Goal: Task Accomplishment & Management: Complete application form

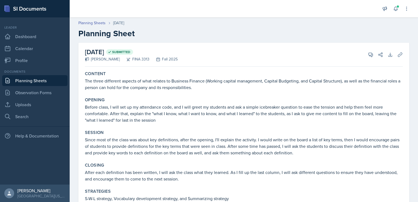
click at [45, 80] on link "Planning Sheets" at bounding box center [34, 80] width 65 height 11
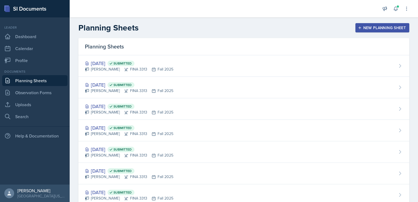
click at [229, 33] on header "Planning Sheets New Planning Sheet" at bounding box center [244, 27] width 348 height 21
click at [362, 27] on div "New Planning Sheet" at bounding box center [382, 28] width 47 height 4
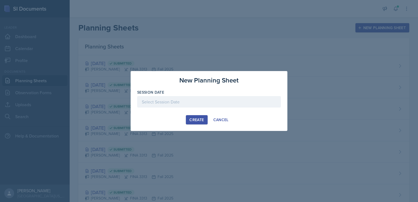
click at [177, 105] on div at bounding box center [209, 101] width 144 height 11
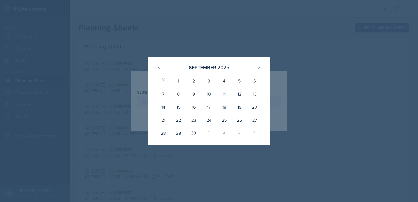
click at [209, 132] on div "1" at bounding box center [208, 132] width 15 height 13
click at [260, 66] on icon at bounding box center [259, 67] width 4 height 4
click at [212, 82] on div "1" at bounding box center [208, 80] width 15 height 13
type input "[DATE]"
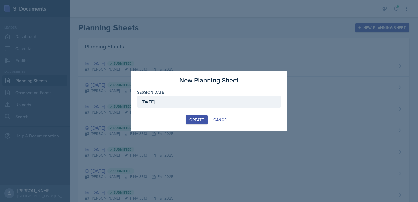
click at [196, 121] on div "Create" at bounding box center [196, 119] width 14 height 4
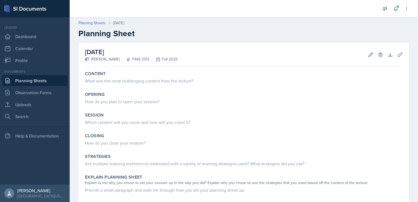
click at [170, 78] on div "What was the most challenging content from the lecture?" at bounding box center [244, 80] width 318 height 7
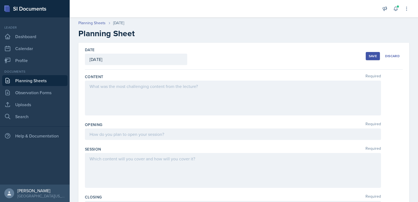
click at [152, 91] on div at bounding box center [233, 97] width 296 height 35
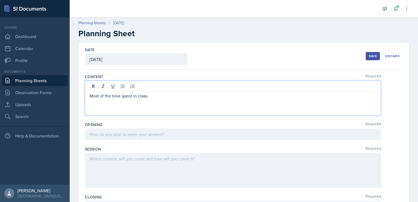
click at [157, 97] on p "Most of the time spent in class," at bounding box center [232, 95] width 287 height 7
click at [226, 97] on p "Most of the time spent in class, we reviewed the test to see if any" at bounding box center [232, 95] width 287 height 7
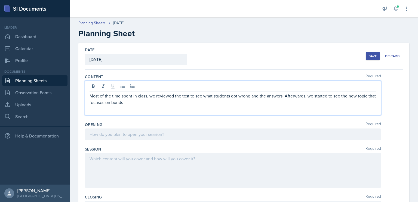
click at [163, 96] on p "Most of the time spent in class, we reviewed the test to see what students got …" at bounding box center [232, 98] width 287 height 13
click at [169, 104] on p "Most of the time spent in classwas reviewing the test to identify what students…" at bounding box center [232, 98] width 287 height 13
click at [151, 95] on p "Most of the time spent in classwas reviewing the test to identify what students…" at bounding box center [232, 98] width 287 height 13
click at [161, 104] on p "Most of the time spent in class was reviewing the test to identify what student…" at bounding box center [232, 98] width 287 height 13
click at [305, 102] on p "Most of the time spent in class was reviewing the test to identify what student…" at bounding box center [232, 98] width 287 height 13
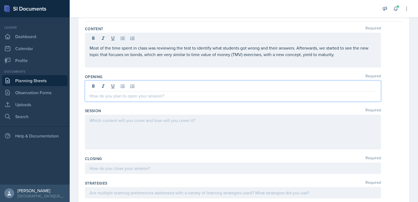
click at [233, 92] on p at bounding box center [232, 95] width 287 height 7
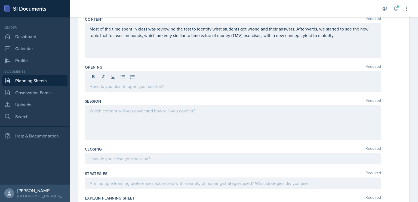
click at [192, 45] on div "Most of the time spent in class was reviewing the test to identify what student…" at bounding box center [233, 40] width 296 height 35
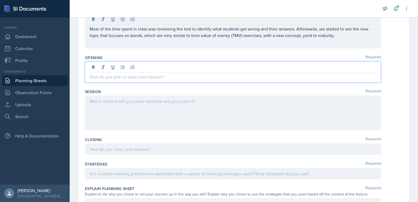
click at [189, 64] on div at bounding box center [233, 71] width 296 height 21
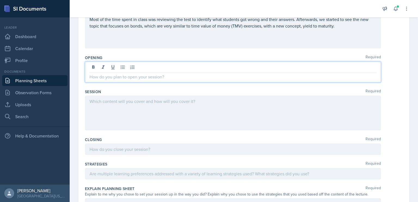
click at [130, 170] on div at bounding box center [233, 173] width 296 height 11
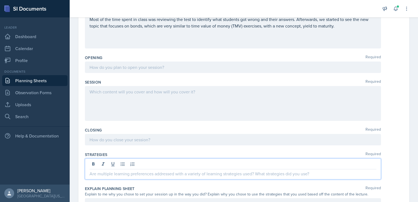
scroll to position [58, 0]
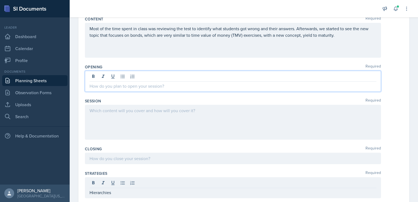
click at [132, 83] on p at bounding box center [232, 86] width 287 height 7
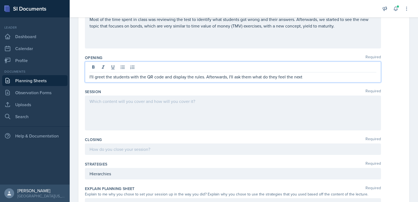
click at [271, 79] on p "I'll greet the students with the QR code and display the rules. Afterwards, I'l…" at bounding box center [232, 76] width 287 height 7
click at [262, 77] on p "I'll greet the students with the QR code and display the rules. Afterwards, I'l…" at bounding box center [232, 76] width 287 height 7
click at [301, 76] on p "I'll greet the students with the QR code and display the rules. Afterwards, I'l…" at bounding box center [232, 76] width 287 height 7
click at [338, 75] on p "I'll greet the students with the QR code and display the rules. Afterwards, I'l…" at bounding box center [232, 76] width 287 height 7
click at [372, 78] on p "I'll greet the students with the QR code and display the rules. Afterwards, I'l…" at bounding box center [232, 76] width 287 height 7
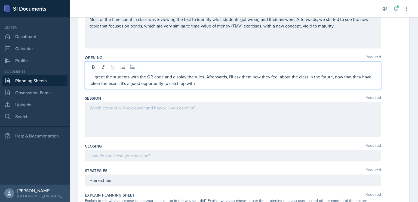
click at [202, 84] on p "I'll greet the students with the QR code and display the rules. Afterwards, I'l…" at bounding box center [232, 79] width 287 height 13
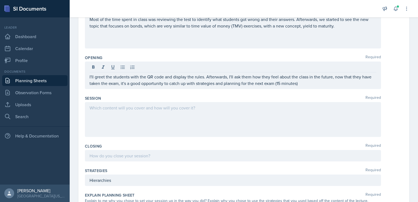
click at [257, 96] on div "Session Required" at bounding box center [244, 97] width 318 height 5
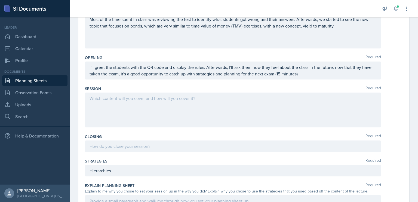
click at [178, 67] on div "I'll greet the students with the QR code and display the rules. Afterwards, I'l…" at bounding box center [233, 70] width 296 height 18
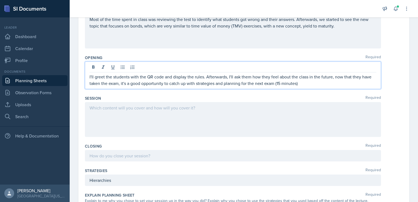
click at [129, 82] on p "I'll greet the students with the QR code and display the rules. Afterwards, I'l…" at bounding box center [232, 79] width 287 height 13
click at [123, 83] on p "I'll greet the students with the QR code and display the rules. Afterwards, I'l…" at bounding box center [232, 79] width 287 height 13
click at [135, 106] on div at bounding box center [233, 119] width 296 height 35
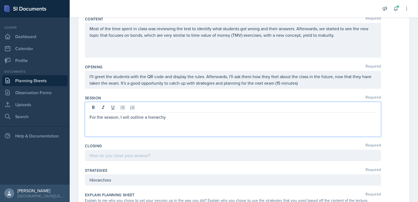
click at [179, 120] on div "For the session, I will outline a hierarchy" at bounding box center [233, 119] width 296 height 35
click at [178, 118] on p "For the session, I will outline a hierarchy" at bounding box center [232, 117] width 287 height 7
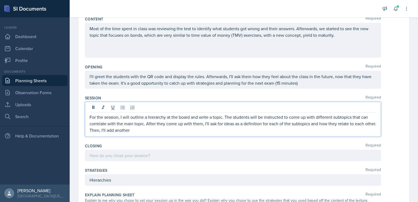
click at [240, 132] on p "For the session, I will outline a hierarchy at the board and write a topic. The…" at bounding box center [232, 124] width 287 height 20
click at [159, 129] on p "For the session, I will outline a hierarchy at the board and write a topic. The…" at bounding box center [232, 124] width 287 height 20
click at [213, 130] on p "For the session, I will outline a hierarchy on the board and write a topic. The…" at bounding box center [232, 124] width 287 height 20
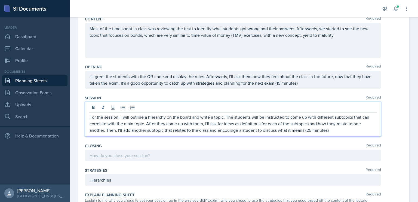
click at [164, 159] on div at bounding box center [233, 155] width 296 height 11
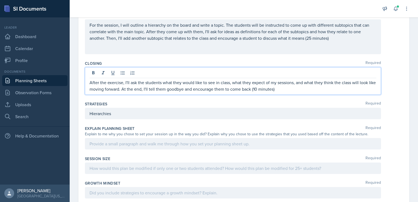
scroll to position [140, 0]
click at [143, 138] on div at bounding box center [233, 143] width 296 height 11
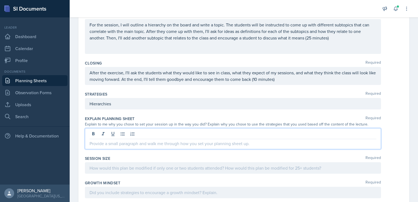
scroll to position [150, 0]
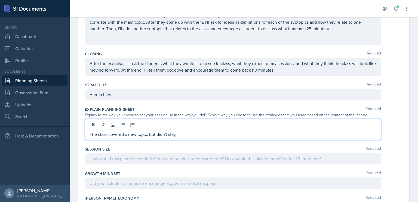
click at [185, 132] on p "The class covered a new topic, but didn't stay" at bounding box center [232, 134] width 287 height 7
click at [187, 133] on p "The class covered a new topic, but didn't spend toolong" at bounding box center [232, 134] width 287 height 7
click at [217, 133] on p "The class covered a new topic, but didn't spend too much time into going" at bounding box center [232, 134] width 287 height 7
click at [336, 135] on p "The class covered a new topic, but didn't spend too much time into going over i…" at bounding box center [232, 134] width 287 height 7
click at [365, 134] on p "The class covered a new topic, but didn't spend too much time into going over i…" at bounding box center [232, 134] width 287 height 7
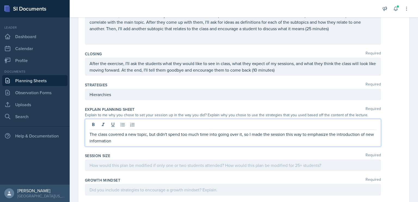
scroll to position [212, 0]
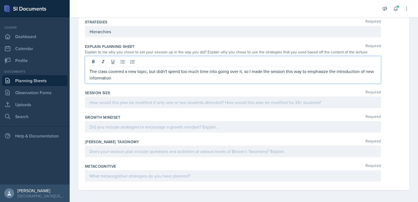
click at [271, 102] on p at bounding box center [232, 102] width 287 height 7
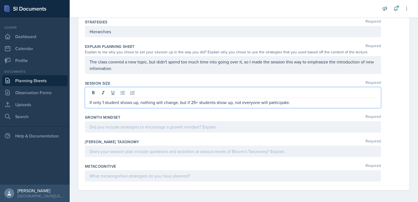
click at [209, 124] on div at bounding box center [233, 126] width 296 height 11
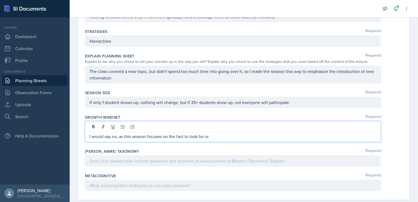
click at [196, 148] on div "[PERSON_NAME] Taxonomy Required" at bounding box center [244, 150] width 318 height 5
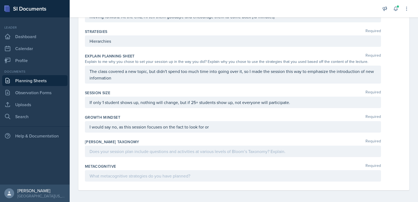
click at [194, 126] on div "I would say no, as this session focuses on the fact to look for or" at bounding box center [233, 126] width 296 height 11
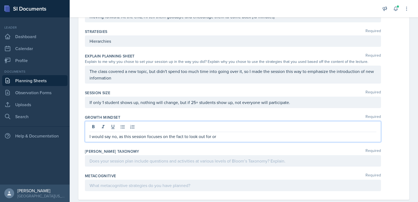
click at [226, 136] on p "I would say no, as this session focuses on the fact to look out for or" at bounding box center [232, 136] width 287 height 7
click at [362, 134] on p "I would say no, as this session focuses on the fact that to look out for or rem…" at bounding box center [232, 136] width 287 height 7
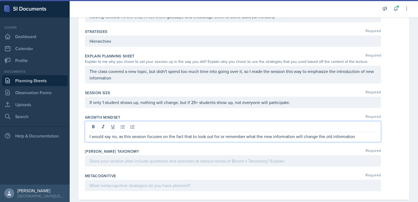
click at [296, 137] on p "I would say no, as this session focuses on the fact that to look out for or rem…" at bounding box center [232, 136] width 287 height 7
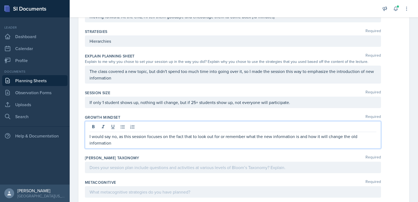
click at [231, 142] on p "I would say no, as this session focuses on the fact that to look out for or rem…" at bounding box center [232, 139] width 287 height 13
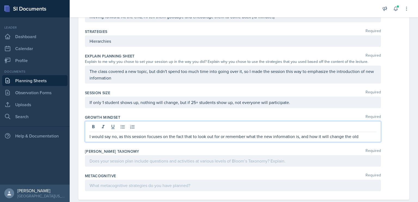
click at [360, 138] on p "I would say no, as this session focuses on the fact that to look out for or rem…" at bounding box center [232, 136] width 287 height 7
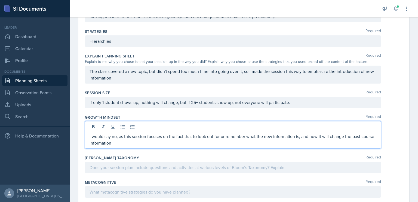
scroll to position [219, 0]
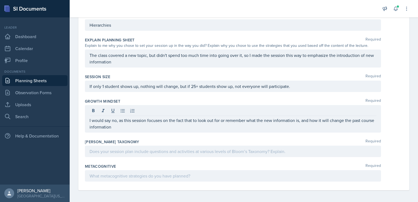
click at [247, 154] on div at bounding box center [233, 150] width 296 height 11
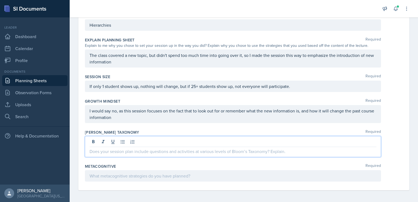
click at [219, 175] on div at bounding box center [233, 175] width 296 height 11
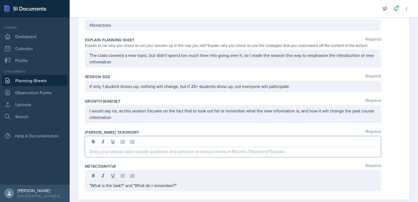
click at [186, 152] on p at bounding box center [232, 151] width 287 height 7
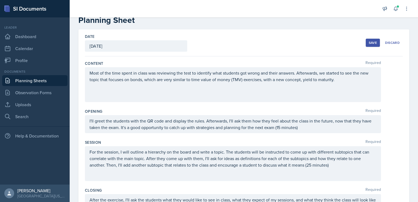
scroll to position [0, 0]
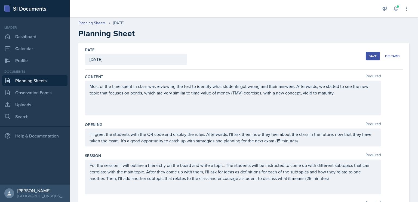
click at [369, 55] on div "Save" at bounding box center [372, 56] width 8 height 4
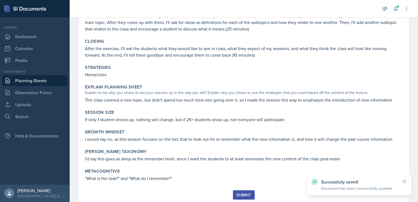
scroll to position [134, 0]
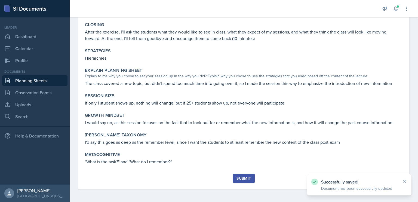
click at [234, 177] on button "Submit" at bounding box center [243, 177] width 21 height 9
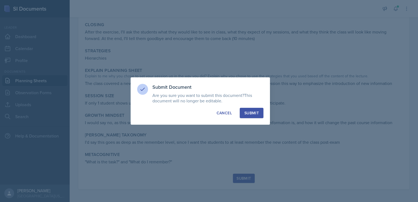
click at [248, 114] on div "Submit" at bounding box center [251, 112] width 14 height 5
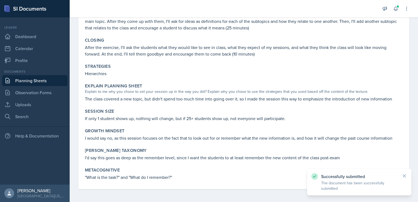
scroll to position [0, 0]
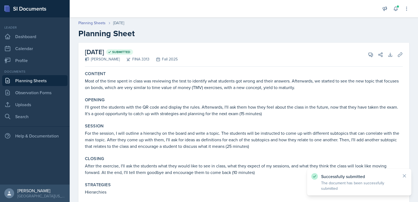
click at [47, 80] on link "Planning Sheets" at bounding box center [34, 80] width 65 height 11
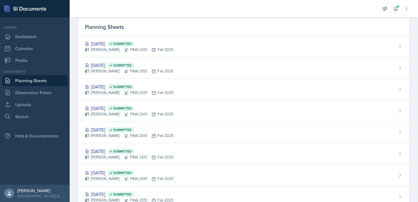
scroll to position [17, 0]
